Goal: Transaction & Acquisition: Purchase product/service

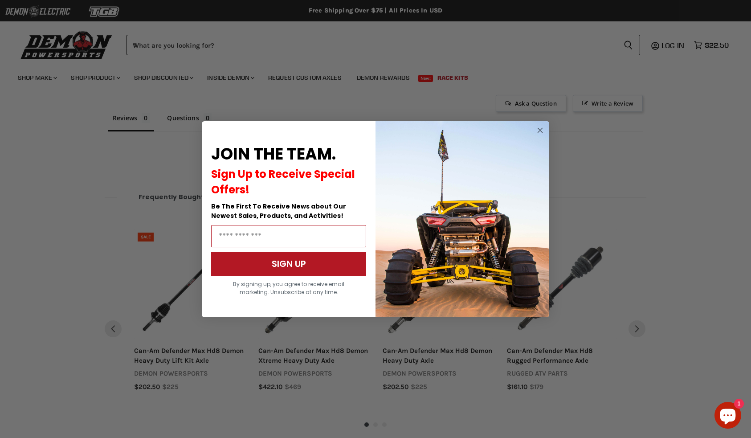
scroll to position [608, 0]
